Goal: Transaction & Acquisition: Purchase product/service

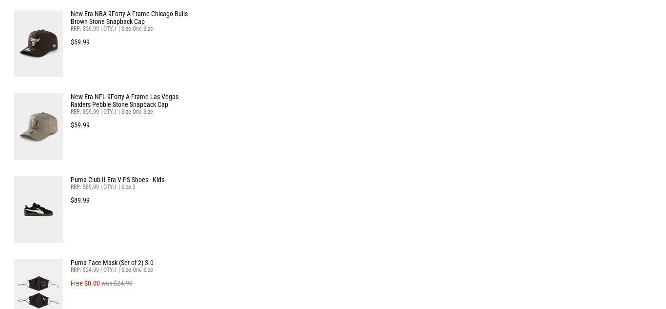
scroll to position [455, 0]
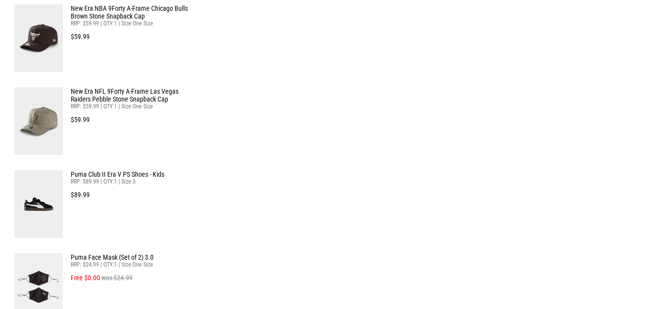
click at [54, 117] on img at bounding box center [38, 120] width 49 height 67
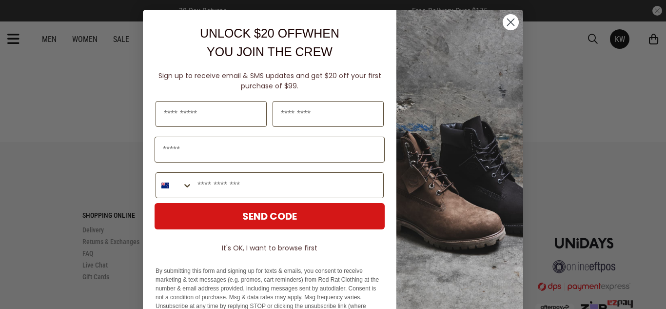
click at [512, 24] on circle "Close dialog" at bounding box center [511, 22] width 16 height 16
